Goal: Transaction & Acquisition: Subscribe to service/newsletter

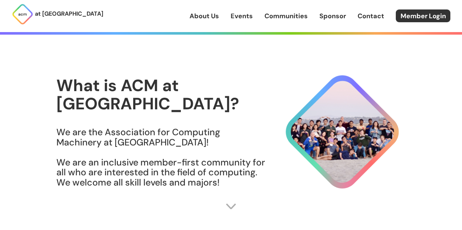
click at [236, 211] on img at bounding box center [231, 206] width 11 height 11
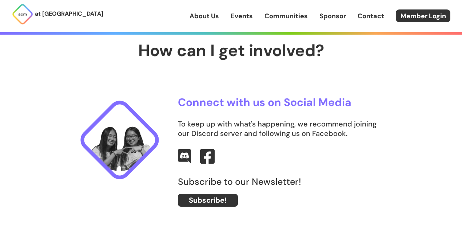
scroll to position [201, 0]
click at [262, 146] on div "Connect with us on Social Media To keep up with what's happening, we recommend …" at bounding box center [282, 157] width 208 height 123
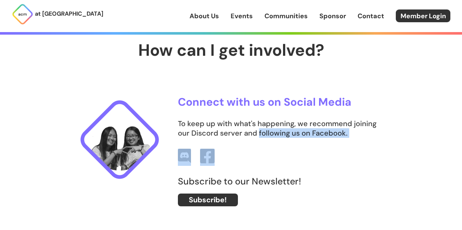
drag, startPoint x: 262, startPoint y: 146, endPoint x: 275, endPoint y: 130, distance: 21.3
click at [275, 130] on div "Connect with us on Social Media To keep up with what's happening, we recommend …" at bounding box center [282, 157] width 208 height 123
click at [275, 130] on p "To keep up with what's happening, we recommend joining our Discord server and f…" at bounding box center [282, 128] width 208 height 19
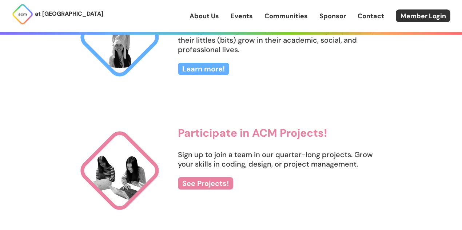
scroll to position [714, 0]
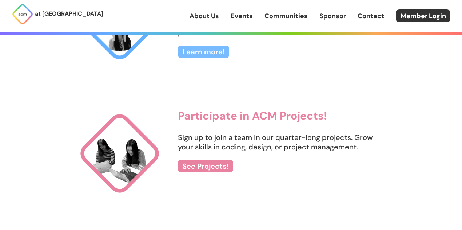
click at [202, 56] on link "Learn more!" at bounding box center [203, 52] width 51 height 12
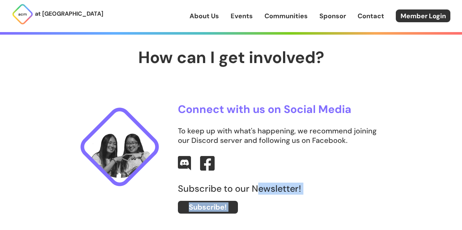
scroll to position [237, 0]
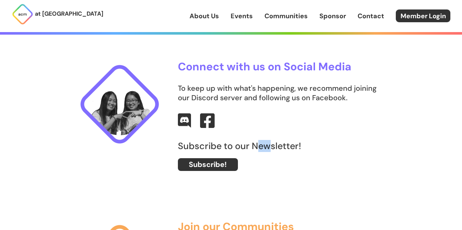
drag, startPoint x: 257, startPoint y: 66, endPoint x: 272, endPoint y: 139, distance: 75.2
click at [272, 139] on div "Subscribe to our Newsletter! Subscribe!" at bounding box center [282, 161] width 208 height 46
click at [182, 125] on img at bounding box center [185, 120] width 14 height 15
